Goal: Obtain resource: Download file/media

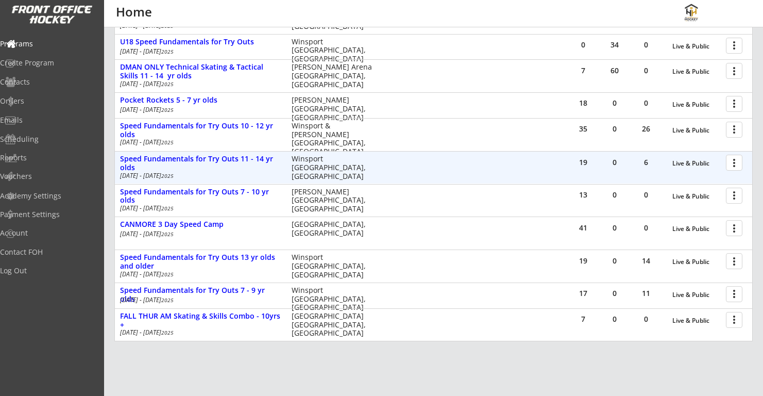
scroll to position [275, 0]
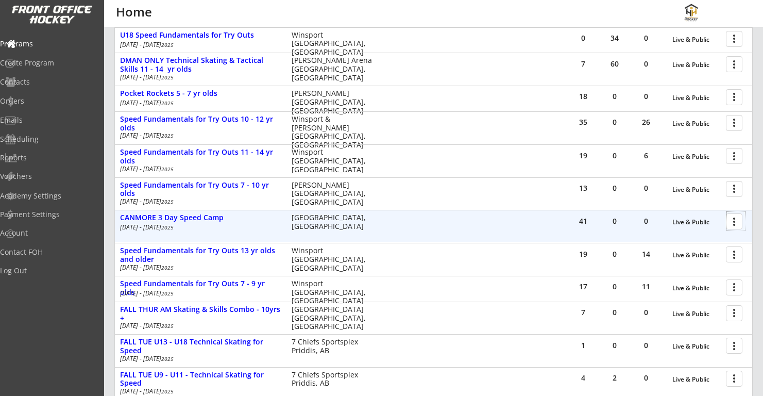
click at [739, 223] on div at bounding box center [736, 221] width 18 height 18
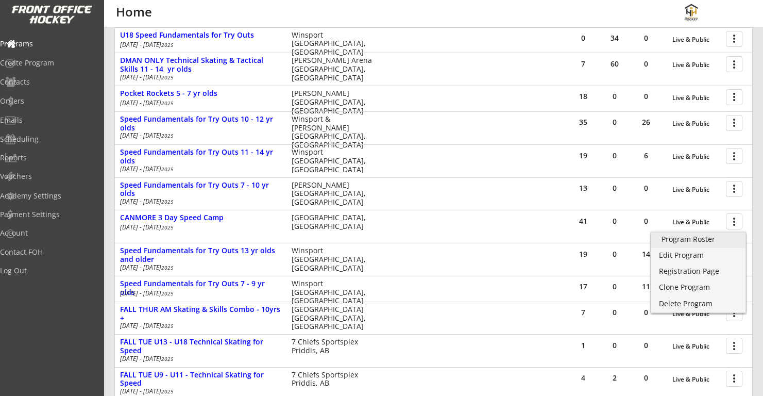
click at [703, 238] on div "Program Roster" at bounding box center [698, 238] width 74 height 7
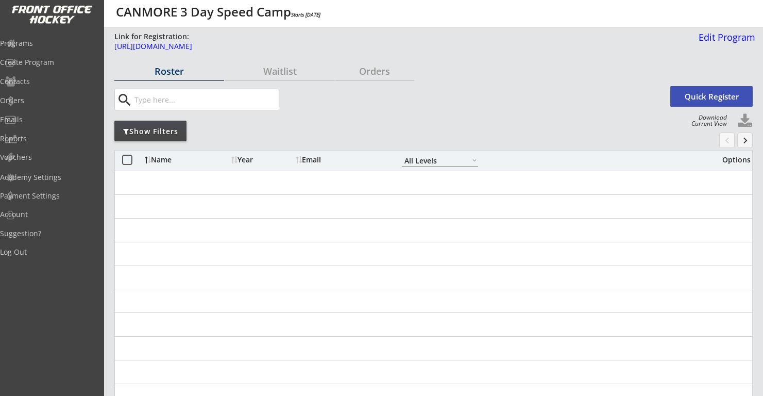
select select ""All Levels""
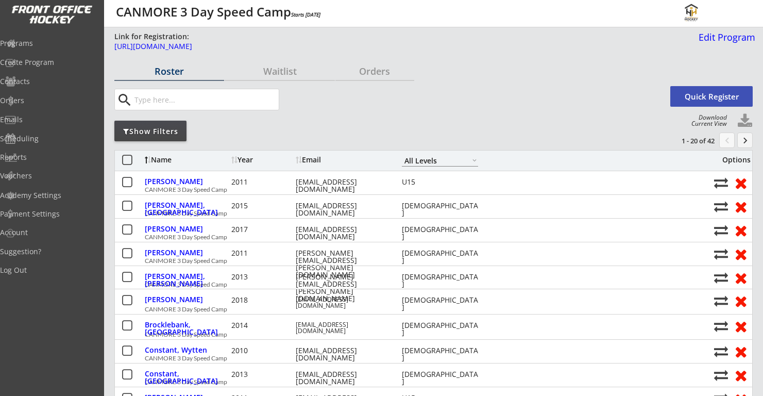
click at [716, 122] on div "Download Current View" at bounding box center [706, 120] width 41 height 12
click at [743, 121] on button at bounding box center [744, 120] width 15 height 15
select select ""Player Info""
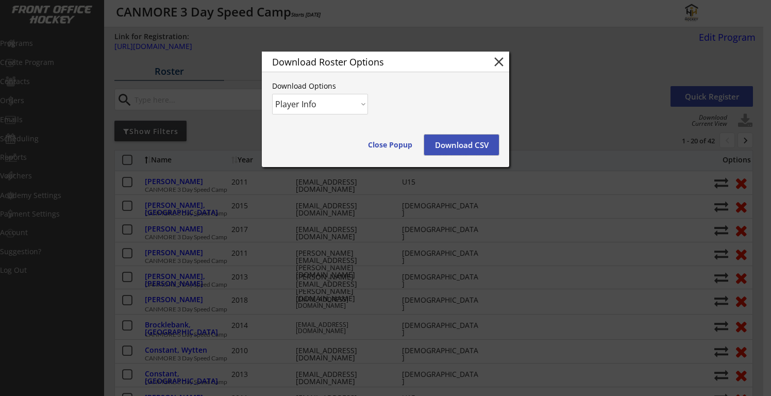
click at [473, 142] on button "Download CSV" at bounding box center [461, 144] width 75 height 21
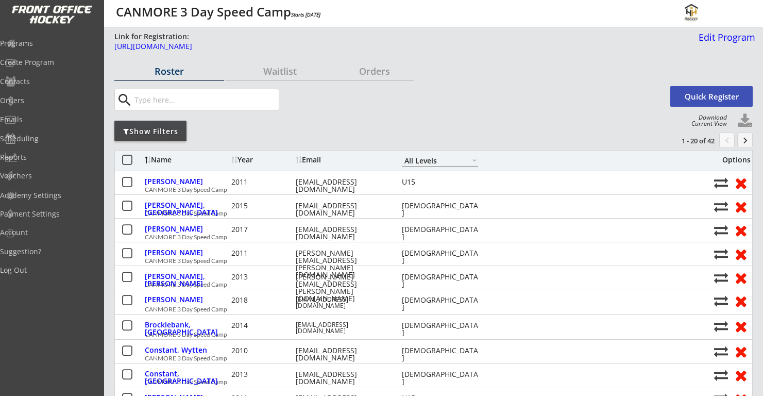
select select ""All Levels""
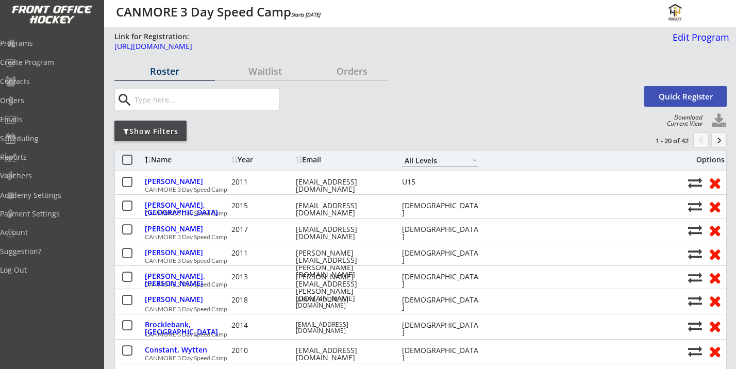
select select ""All Levels""
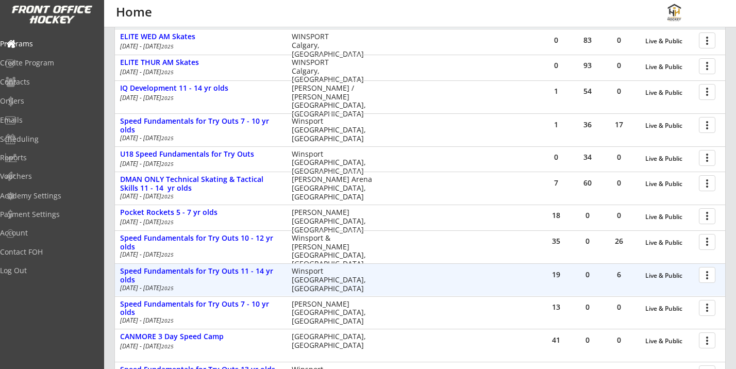
scroll to position [155, 0]
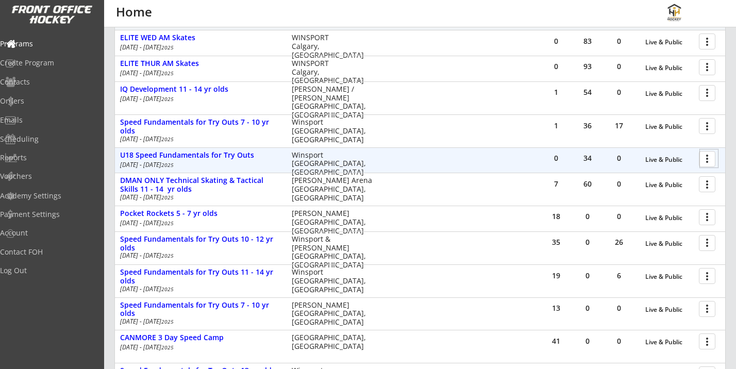
click at [710, 157] on div at bounding box center [709, 158] width 18 height 18
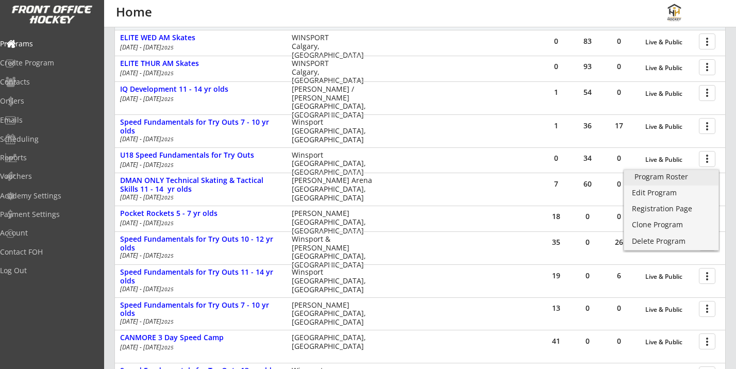
click at [677, 175] on div "Program Roster" at bounding box center [671, 176] width 74 height 7
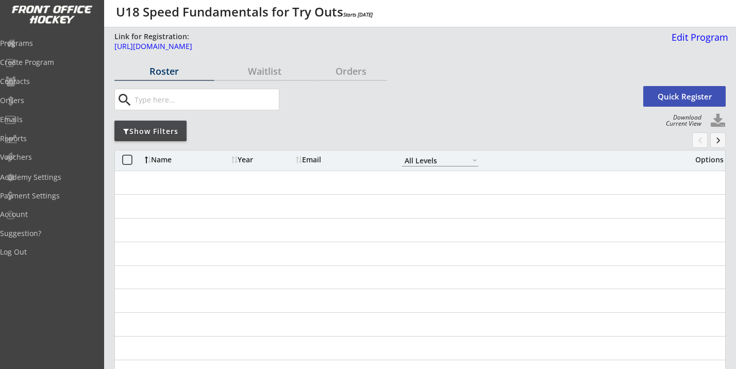
select select ""All Levels""
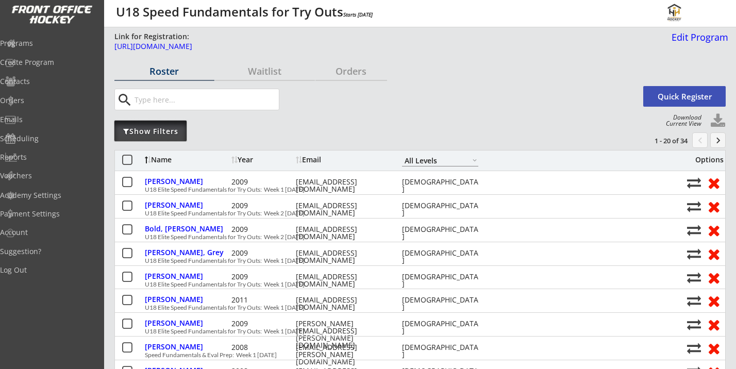
click at [163, 132] on div "Show Filters" at bounding box center [150, 131] width 72 height 10
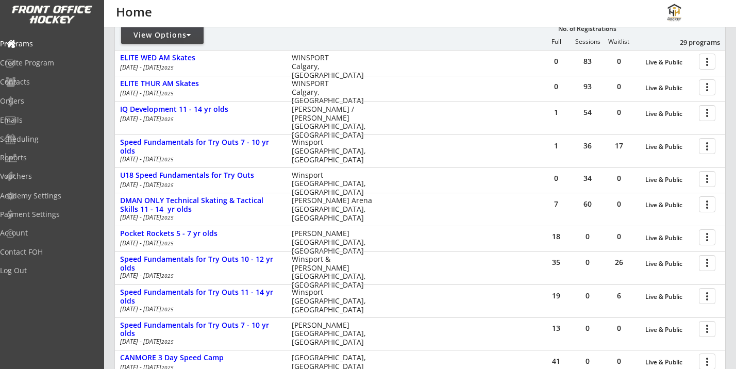
scroll to position [139, 0]
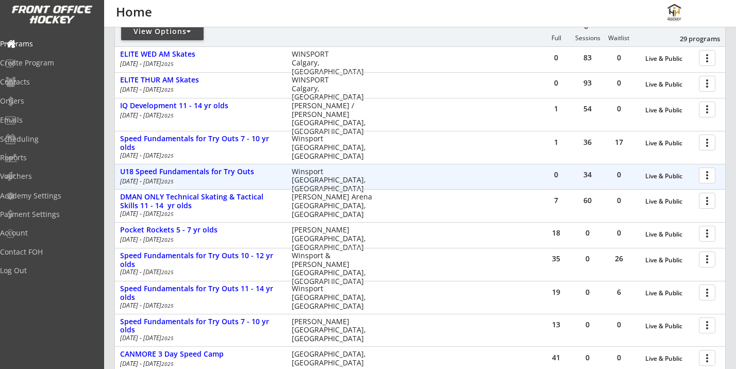
click at [710, 174] on div at bounding box center [709, 175] width 18 height 18
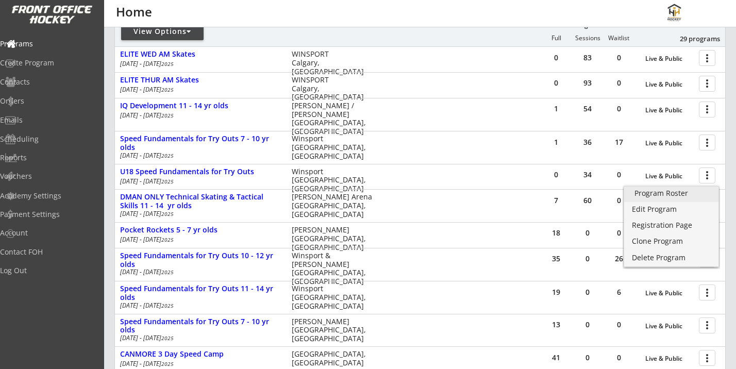
click at [676, 191] on div "Program Roster" at bounding box center [671, 193] width 74 height 7
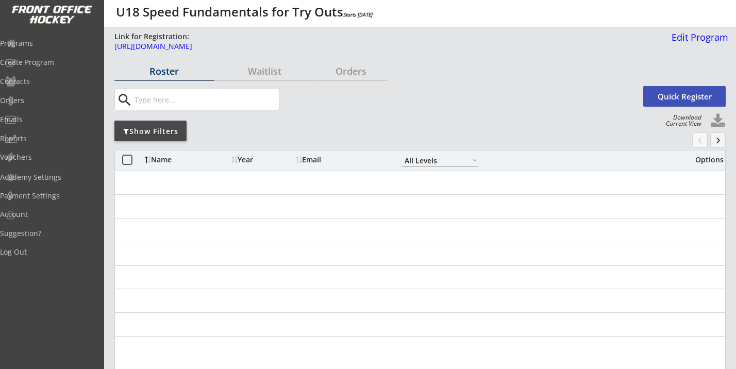
select select ""All Levels""
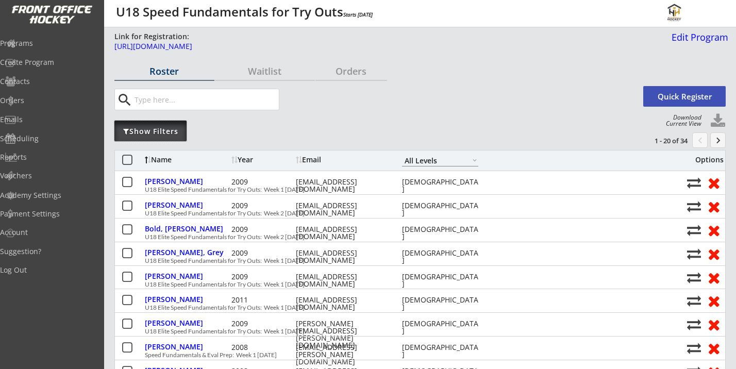
click at [172, 131] on div "Show Filters" at bounding box center [150, 131] width 72 height 10
